Goal: Task Accomplishment & Management: Complete application form

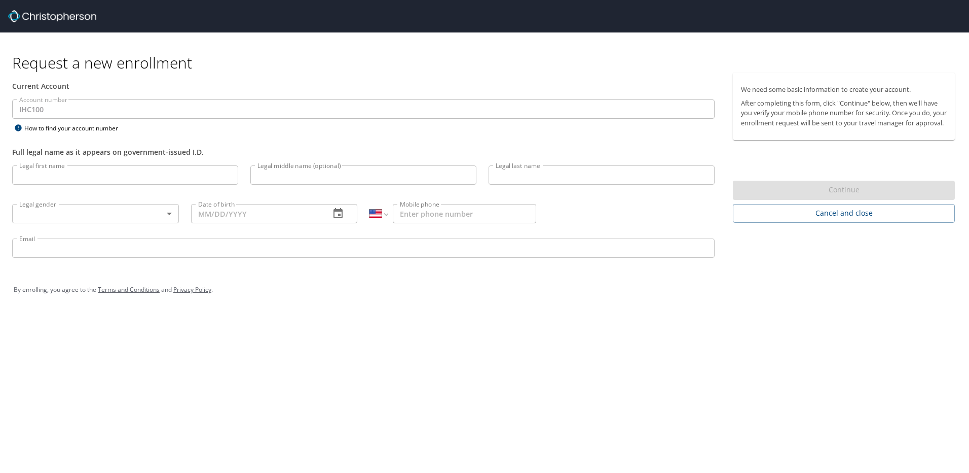
select select "US"
click at [99, 177] on input "Legal first name" at bounding box center [125, 174] width 226 height 19
type input "xiantuo"
type input "wu"
type input "[DATE]"
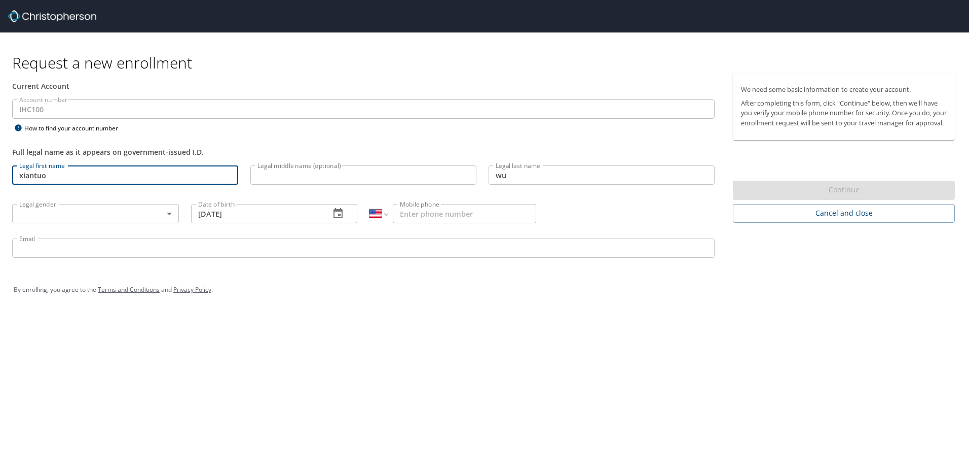
type input "[PHONE_NUMBER]"
type input "[EMAIL_ADDRESS][DOMAIN_NAME]"
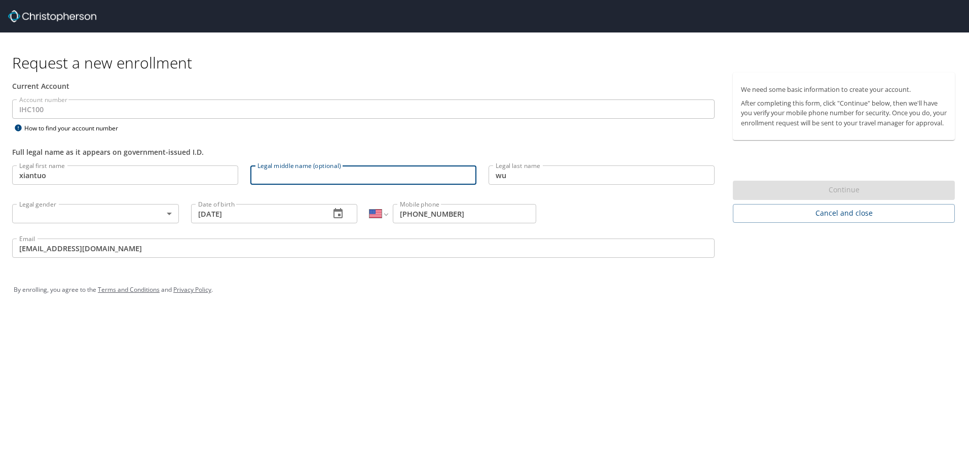
click at [285, 181] on input "Legal middle name (optional)" at bounding box center [363, 174] width 226 height 19
click at [92, 215] on body "Request a new enrollment Current Account Account number IHC100 Account number H…" at bounding box center [484, 236] width 969 height 473
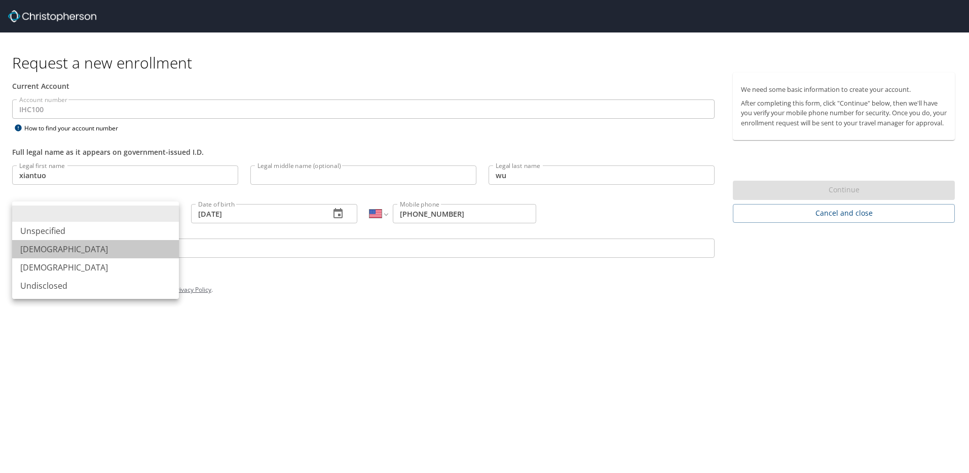
click at [73, 245] on li "[DEMOGRAPHIC_DATA]" at bounding box center [95, 249] width 167 height 18
type input "[DEMOGRAPHIC_DATA]"
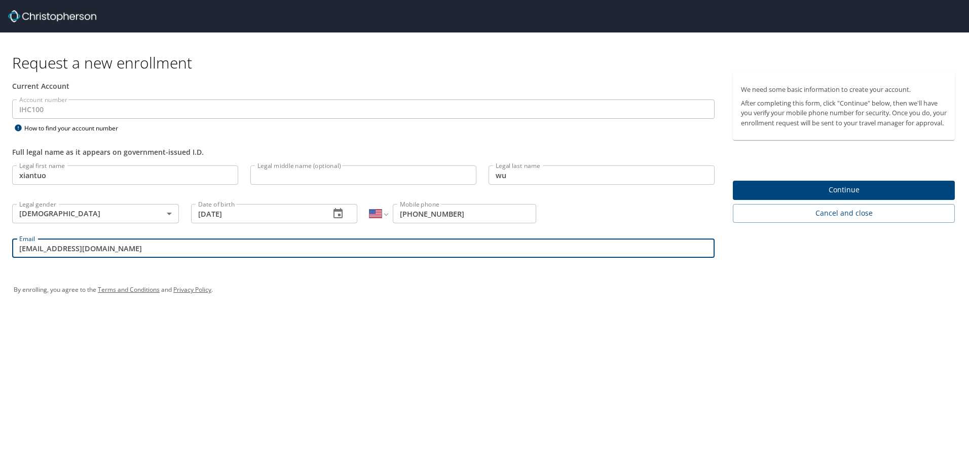
click at [72, 250] on input "[EMAIL_ADDRESS][DOMAIN_NAME]" at bounding box center [363, 247] width 703 height 19
drag, startPoint x: 83, startPoint y: 247, endPoint x: 8, endPoint y: 248, distance: 75.0
click at [8, 248] on div "Email [EMAIL_ADDRESS][DOMAIN_NAME] Email" at bounding box center [363, 249] width 715 height 34
type input "[PERSON_NAME][EMAIL_ADDRESS][PERSON_NAME][DOMAIN_NAME]"
click at [383, 331] on div "Request a new enrollment Current Account Account number IHC100 Account number H…" at bounding box center [484, 236] width 969 height 473
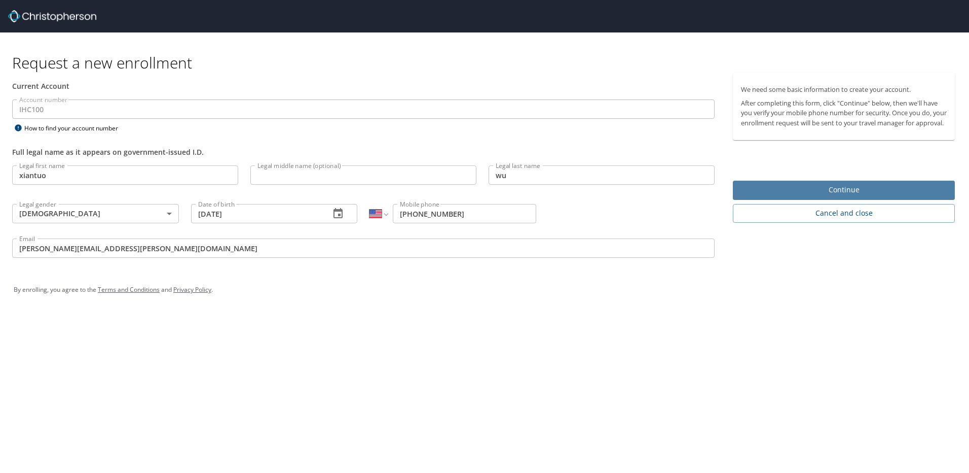
click at [838, 196] on span "Continue" at bounding box center [844, 190] width 206 height 13
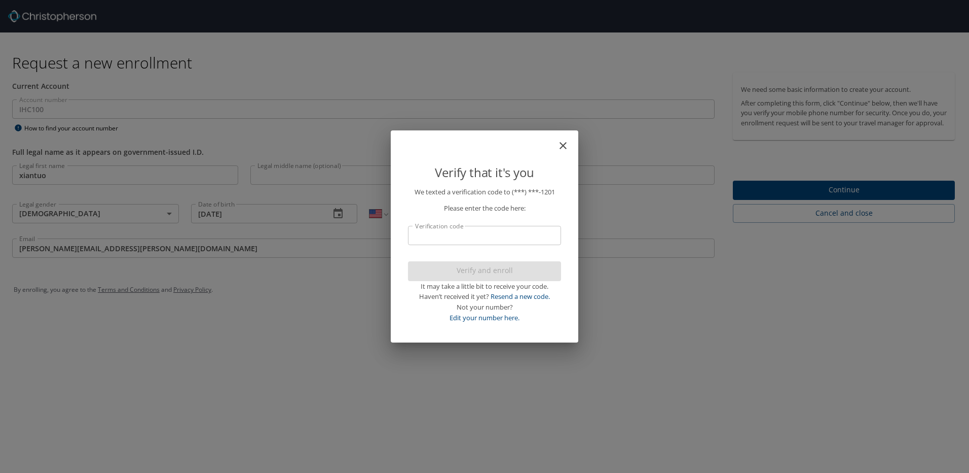
click at [456, 238] on input "Verification code" at bounding box center [484, 235] width 153 height 19
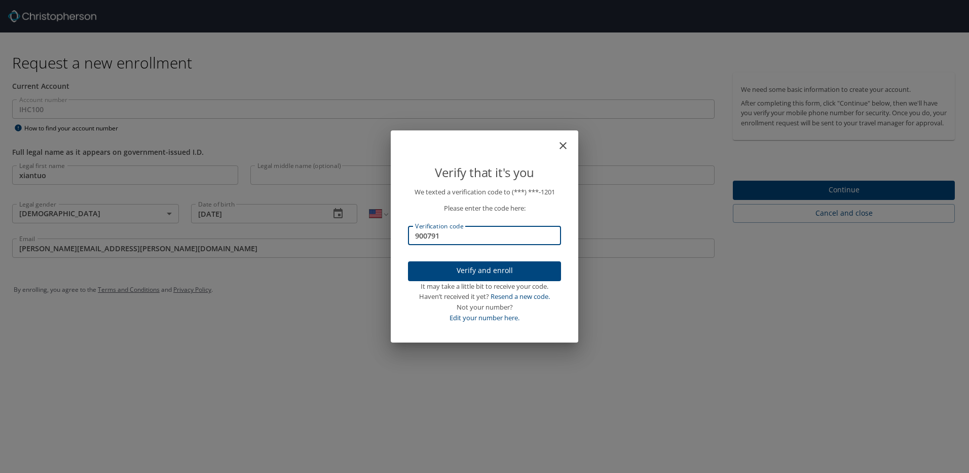
type input "900791"
click at [488, 272] on span "Verify and enroll" at bounding box center [484, 270] width 137 height 13
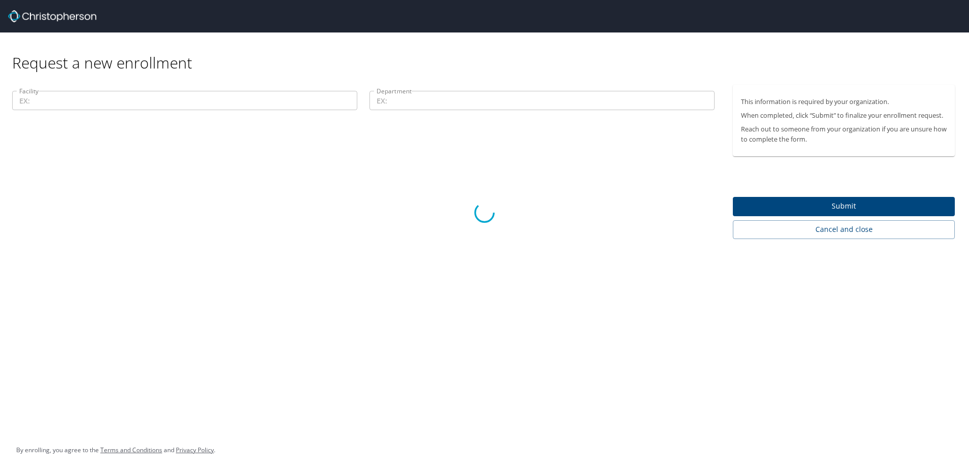
click at [170, 100] on div at bounding box center [484, 213] width 969 height 520
click at [205, 210] on div at bounding box center [484, 213] width 969 height 520
click at [66, 107] on div at bounding box center [484, 213] width 969 height 520
click at [56, 99] on div at bounding box center [484, 213] width 969 height 520
click at [509, 159] on div at bounding box center [484, 213] width 969 height 520
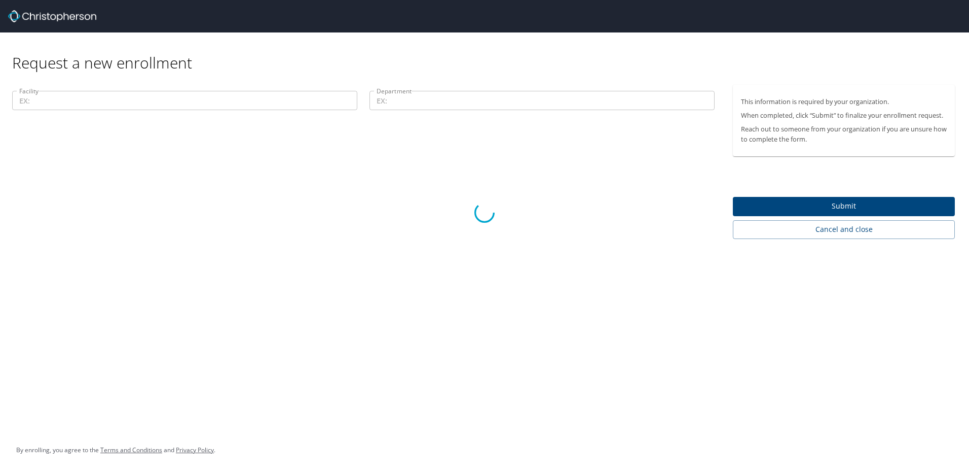
click at [48, 99] on div at bounding box center [484, 213] width 969 height 520
click at [184, 42] on div at bounding box center [484, 213] width 969 height 520
click at [240, 50] on div at bounding box center [484, 213] width 969 height 520
click at [347, 190] on div at bounding box center [484, 213] width 969 height 520
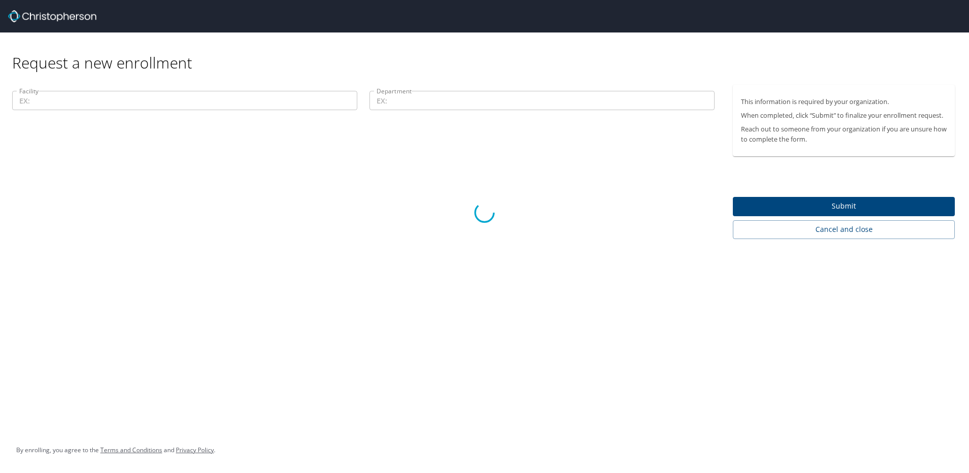
click at [844, 232] on div at bounding box center [484, 213] width 969 height 520
click at [837, 224] on div at bounding box center [484, 213] width 969 height 520
click at [828, 209] on div at bounding box center [484, 213] width 969 height 520
click at [555, 196] on div at bounding box center [484, 213] width 969 height 520
click at [516, 250] on div at bounding box center [484, 213] width 969 height 520
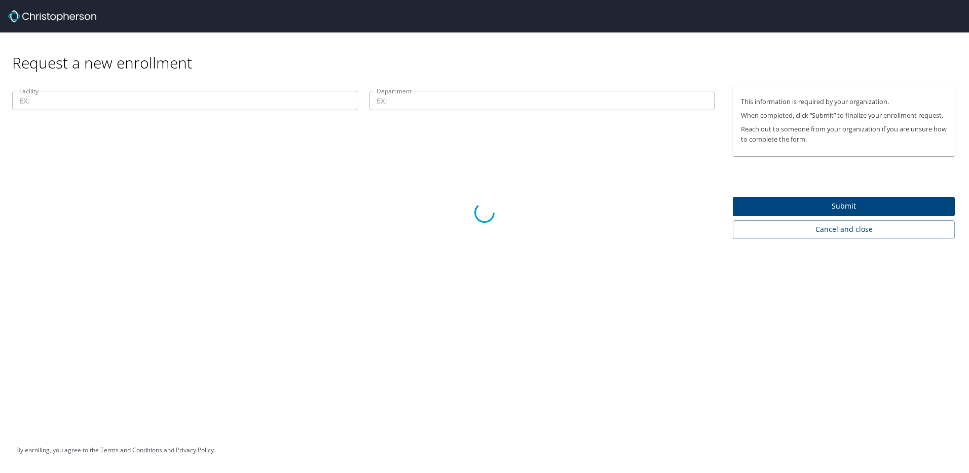
click at [816, 226] on div at bounding box center [484, 213] width 969 height 520
click at [841, 231] on div at bounding box center [484, 213] width 969 height 520
click at [309, 182] on div at bounding box center [484, 213] width 969 height 520
click at [234, 58] on div at bounding box center [484, 213] width 969 height 520
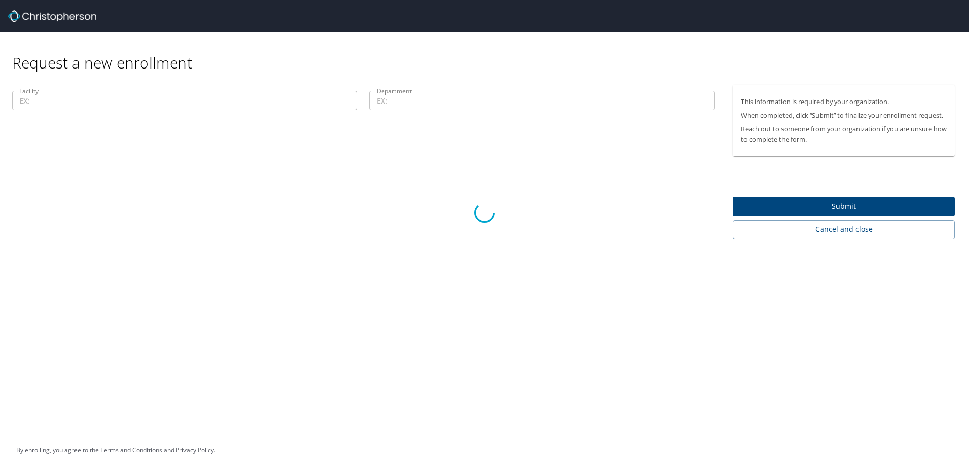
click at [843, 224] on div at bounding box center [484, 213] width 969 height 520
click at [851, 234] on div at bounding box center [484, 213] width 969 height 520
drag, startPoint x: 383, startPoint y: 182, endPoint x: 166, endPoint y: 132, distance: 222.5
click at [374, 181] on div at bounding box center [484, 213] width 969 height 520
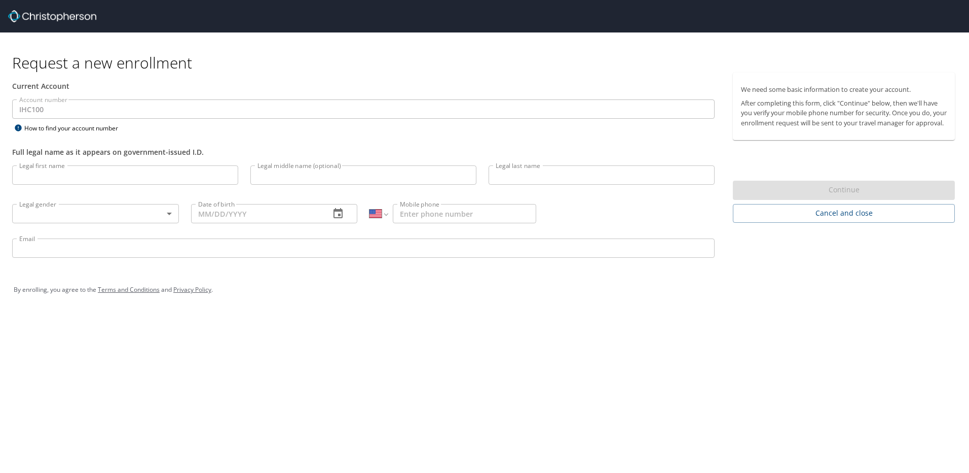
select select "US"
click at [81, 174] on input "Legal first name" at bounding box center [125, 174] width 226 height 19
type input "xiantuo"
type input "wu"
type input "[DATE]"
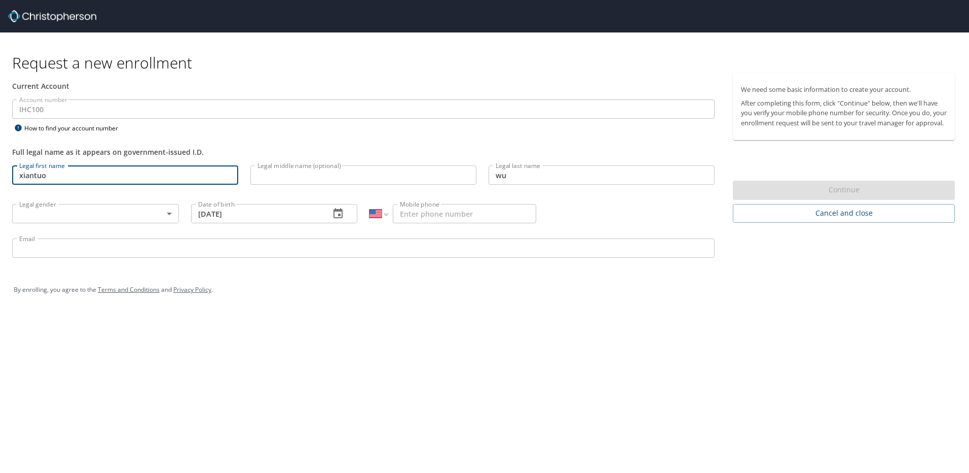
type input "[PHONE_NUMBER]"
type input "[PERSON_NAME][EMAIL_ADDRESS][PERSON_NAME][DOMAIN_NAME]"
click at [171, 212] on body "Request a new enrollment Current Account Account number IHC100 Account number H…" at bounding box center [484, 236] width 969 height 473
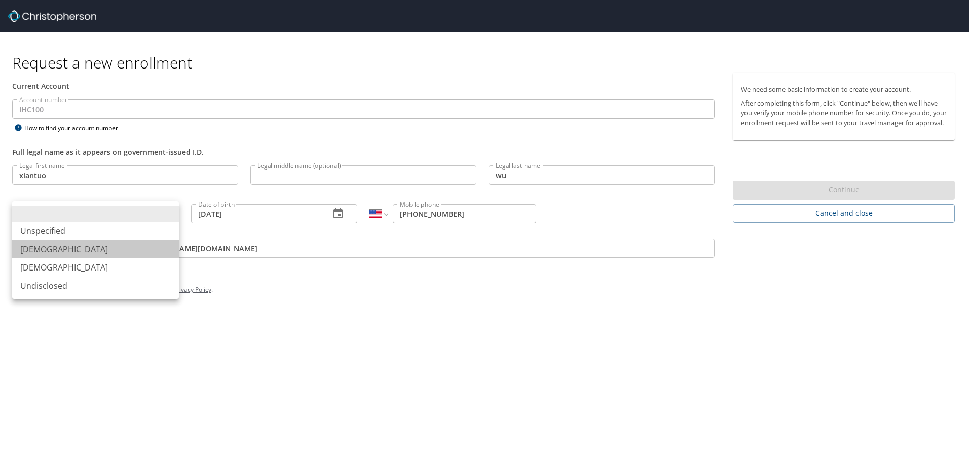
click at [77, 250] on li "[DEMOGRAPHIC_DATA]" at bounding box center [95, 249] width 167 height 18
type input "[DEMOGRAPHIC_DATA]"
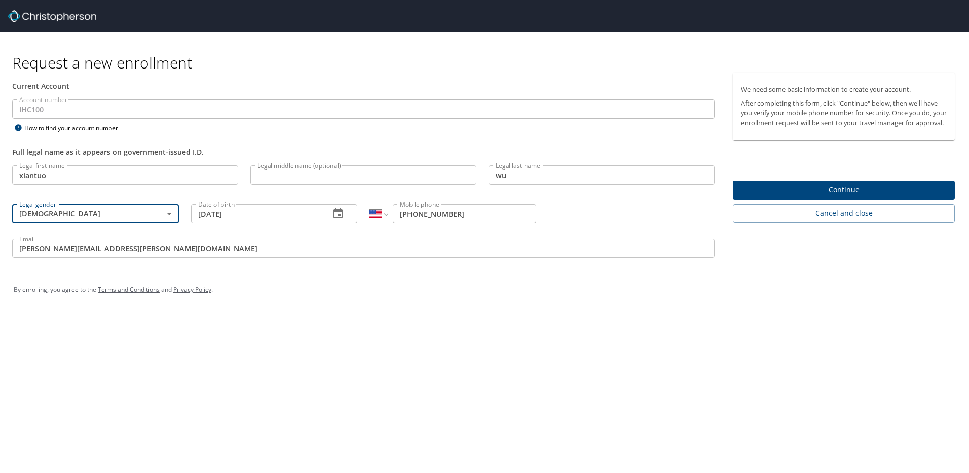
click at [831, 196] on span "Continue" at bounding box center [844, 190] width 206 height 13
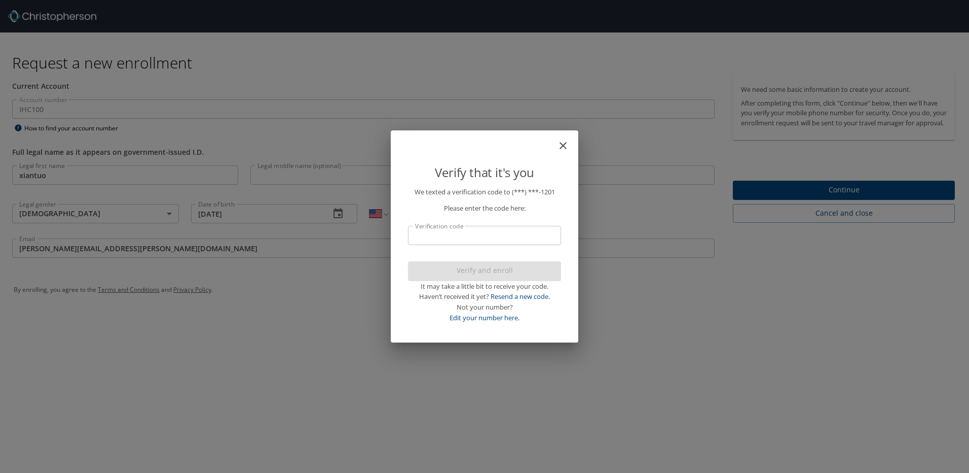
drag, startPoint x: 491, startPoint y: 227, endPoint x: 490, endPoint y: 233, distance: 6.1
click at [490, 227] on input "Verification code" at bounding box center [484, 235] width 153 height 19
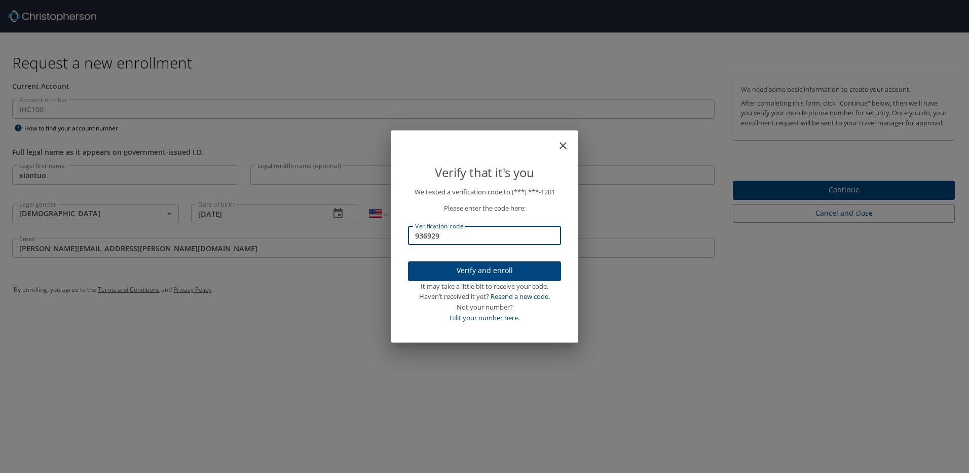
type input "936929"
click at [484, 275] on span "Verify and enroll" at bounding box center [484, 270] width 137 height 13
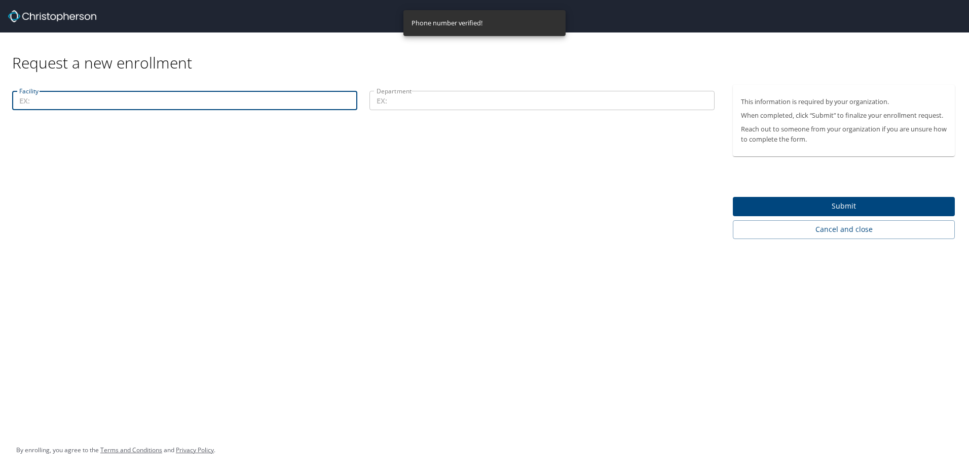
click at [69, 105] on input "Facility" at bounding box center [184, 100] width 345 height 19
click at [400, 101] on input "Department" at bounding box center [542, 100] width 345 height 19
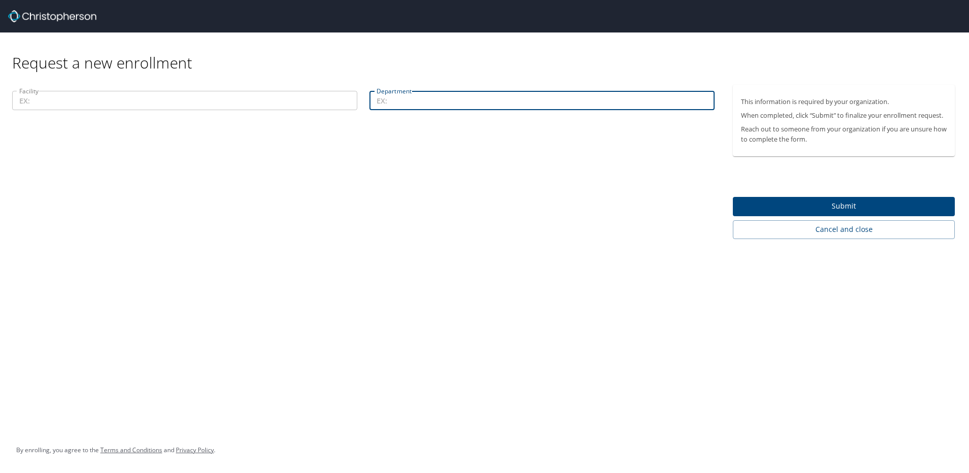
click at [117, 96] on input "Facility" at bounding box center [184, 100] width 345 height 19
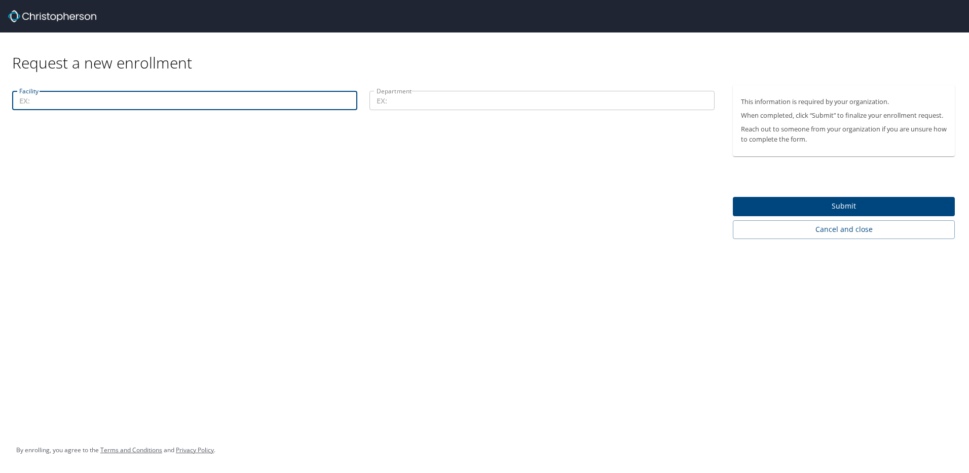
click at [397, 101] on input "Department" at bounding box center [542, 100] width 345 height 19
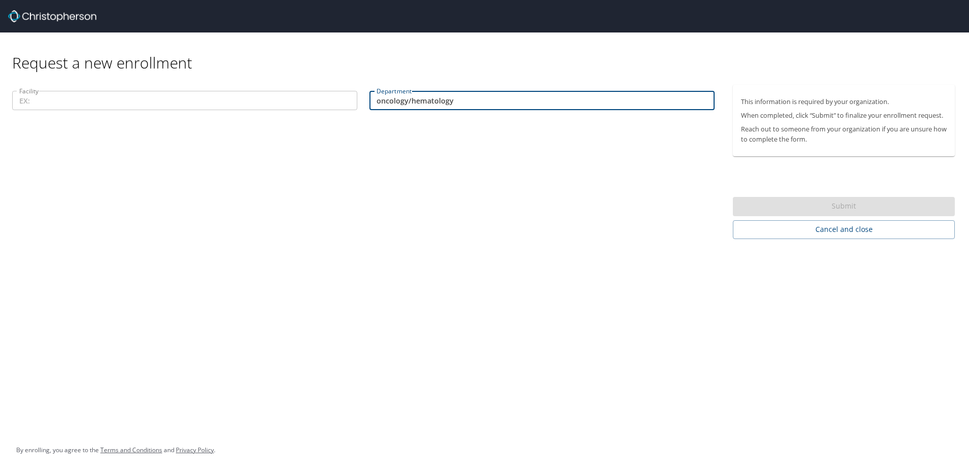
type input "oncology/hematology"
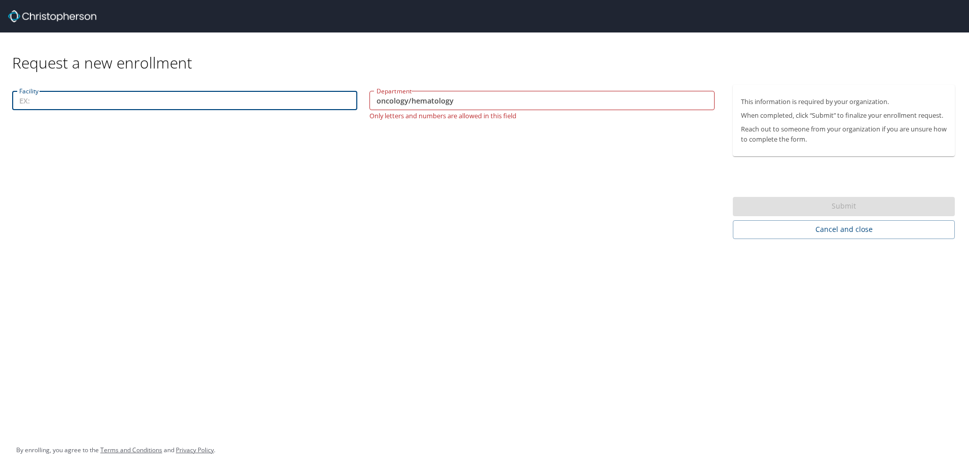
click at [105, 96] on input "Facility" at bounding box center [184, 100] width 345 height 19
type input "San Martin office"
click at [813, 309] on div "Request a new enrollment Facility San Martin office Facility Department oncolog…" at bounding box center [484, 236] width 969 height 473
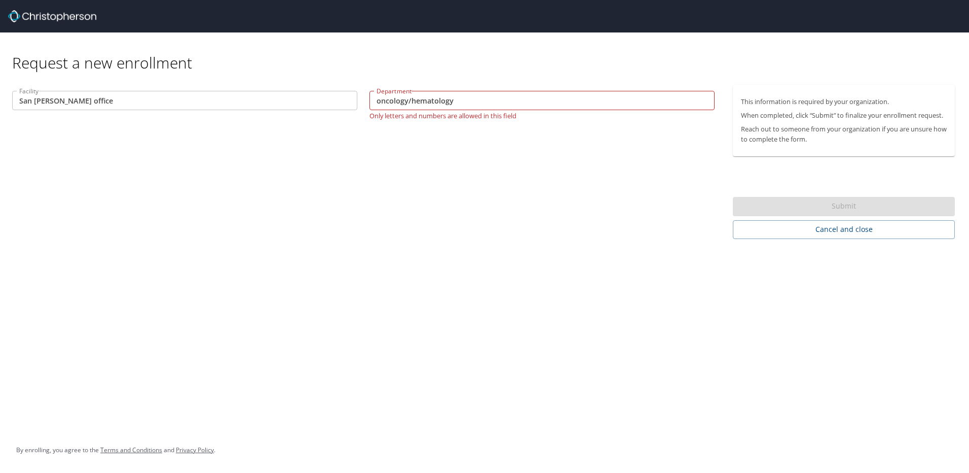
click at [410, 101] on input "oncology/hematology" at bounding box center [542, 100] width 345 height 19
click at [412, 102] on input "oncology/hematology" at bounding box center [542, 100] width 345 height 19
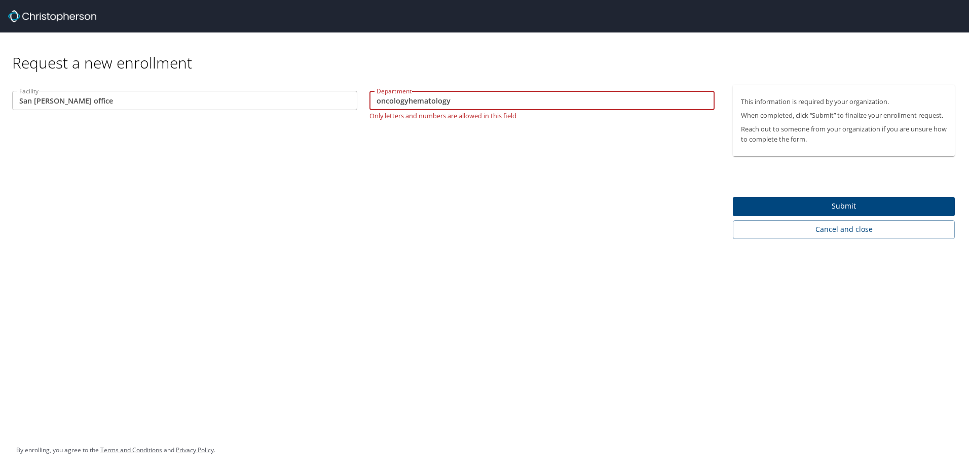
type input "oncologyhematology"
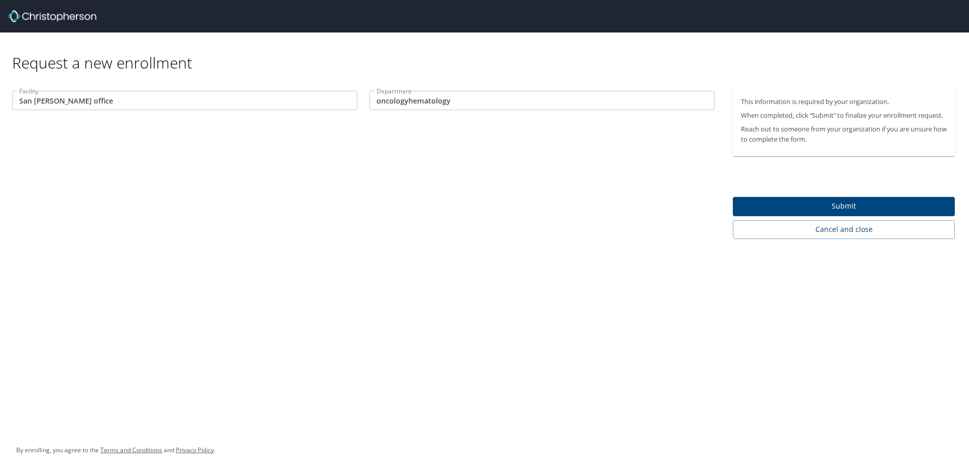
drag, startPoint x: 405, startPoint y: 141, endPoint x: 416, endPoint y: 155, distance: 18.1
click at [407, 143] on div "Facility San Martin office Facility Department oncologyhematology Department" at bounding box center [363, 162] width 727 height 154
click at [861, 208] on span "Submit" at bounding box center [844, 206] width 206 height 13
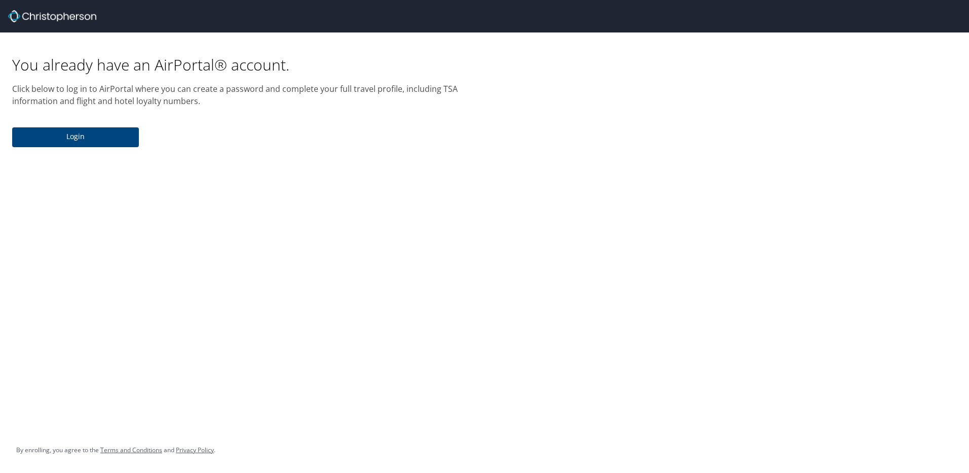
click at [112, 143] on button "Login" at bounding box center [75, 137] width 127 height 20
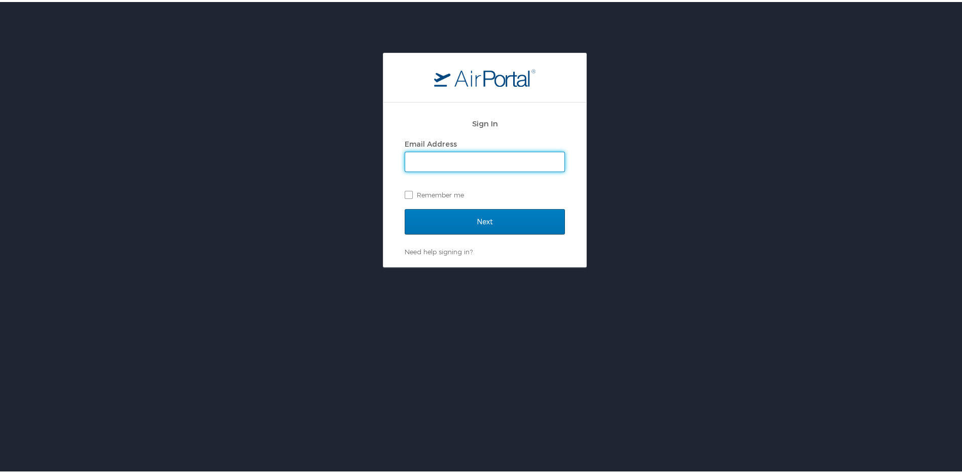
type input "[PERSON_NAME][EMAIL_ADDRESS][PERSON_NAME][DOMAIN_NAME]"
click at [407, 193] on label "Remember me" at bounding box center [485, 192] width 160 height 15
click at [407, 193] on input "Remember me" at bounding box center [408, 192] width 7 height 7
checkbox input "true"
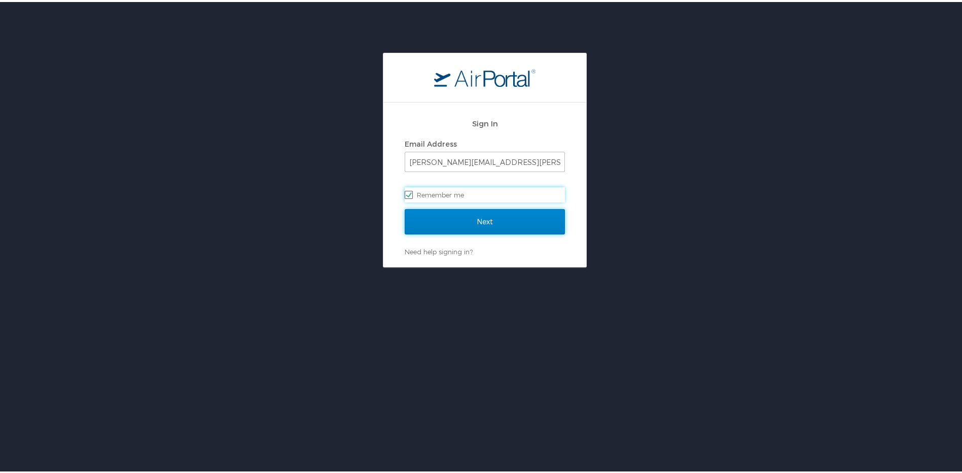
click at [465, 223] on input "Next" at bounding box center [485, 219] width 160 height 25
